Goal: Find specific page/section: Find specific page/section

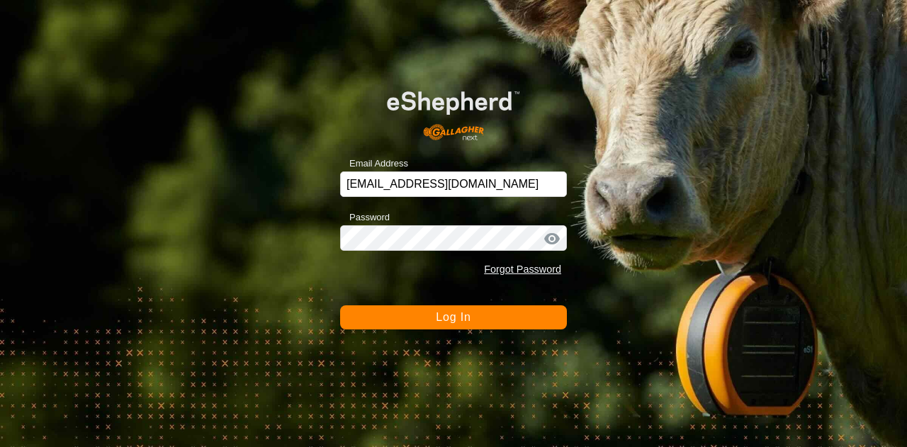
click at [466, 330] on button "Log In" at bounding box center [453, 318] width 227 height 24
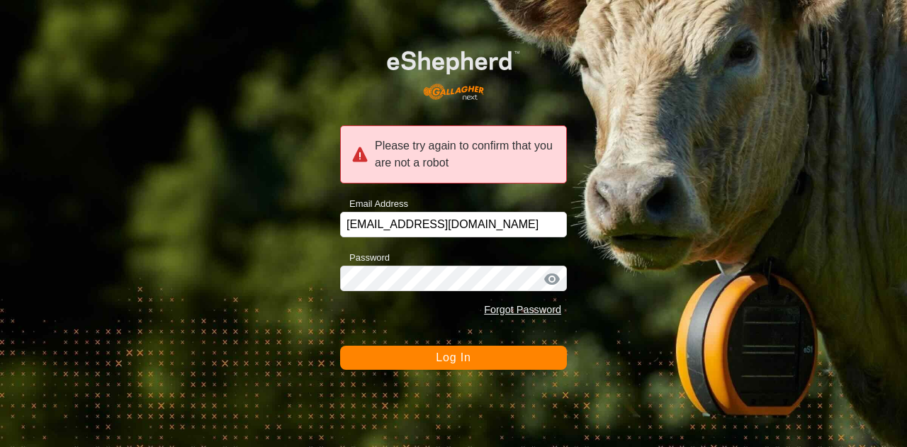
click at [467, 367] on button "Log In" at bounding box center [453, 358] width 227 height 24
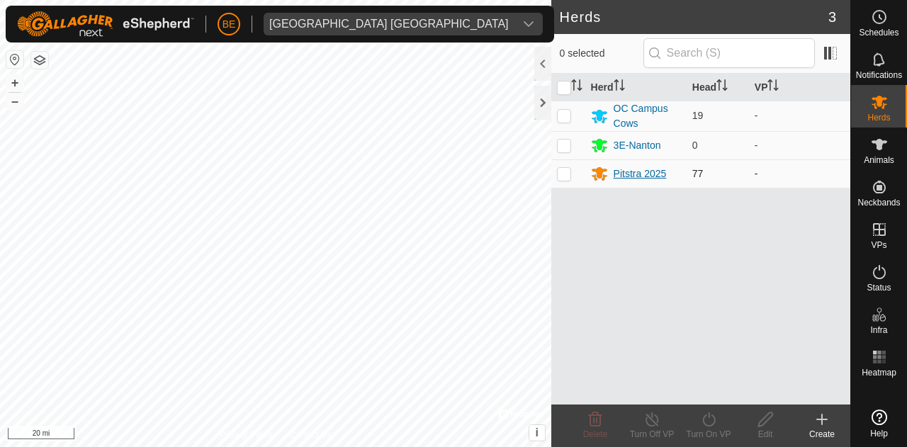
click at [642, 178] on div "Pitstra 2025" at bounding box center [640, 174] width 53 height 15
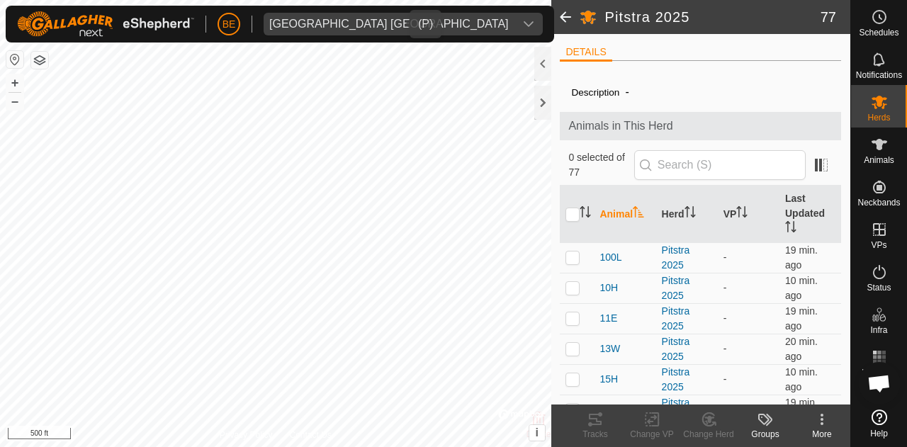
click at [289, 13] on div "BE Olds College [GEOGRAPHIC_DATA] Schedules Notifications Herds Animals Neckban…" at bounding box center [453, 223] width 907 height 447
click at [345, 28] on div "[GEOGRAPHIC_DATA] [GEOGRAPHIC_DATA]" at bounding box center [389, 23] width 240 height 11
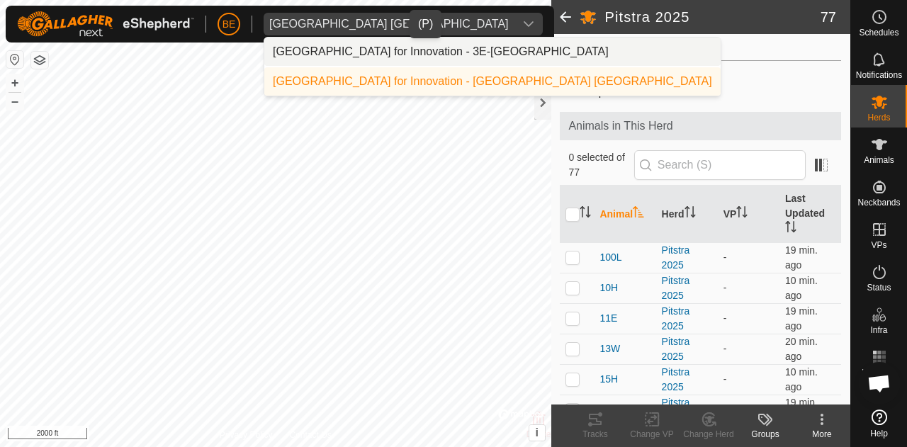
click at [391, 44] on li "[GEOGRAPHIC_DATA] for Innovation - 3E-[GEOGRAPHIC_DATA]" at bounding box center [492, 52] width 457 height 28
